Goal: Navigation & Orientation: Find specific page/section

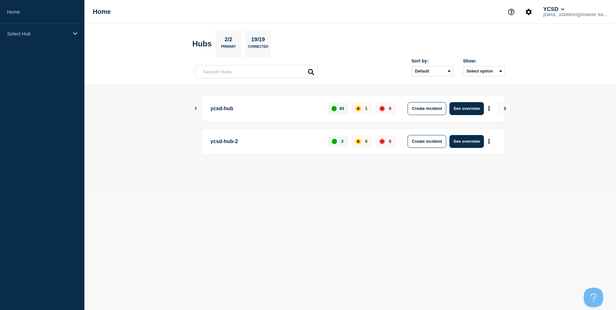
click at [229, 108] on p "ycsd-hub" at bounding box center [265, 108] width 110 height 13
click at [43, 40] on div "Select Hub" at bounding box center [42, 34] width 84 height 20
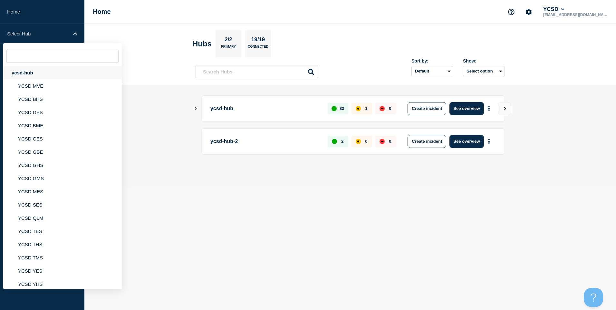
click at [44, 68] on div "ycsd-hub" at bounding box center [62, 72] width 118 height 13
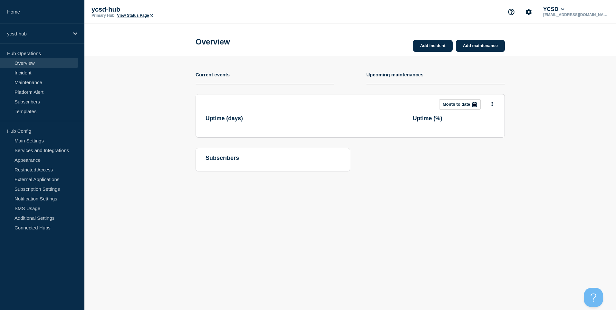
click at [137, 17] on link "View Status Page" at bounding box center [135, 15] width 36 height 5
